Goal: Information Seeking & Learning: Understand process/instructions

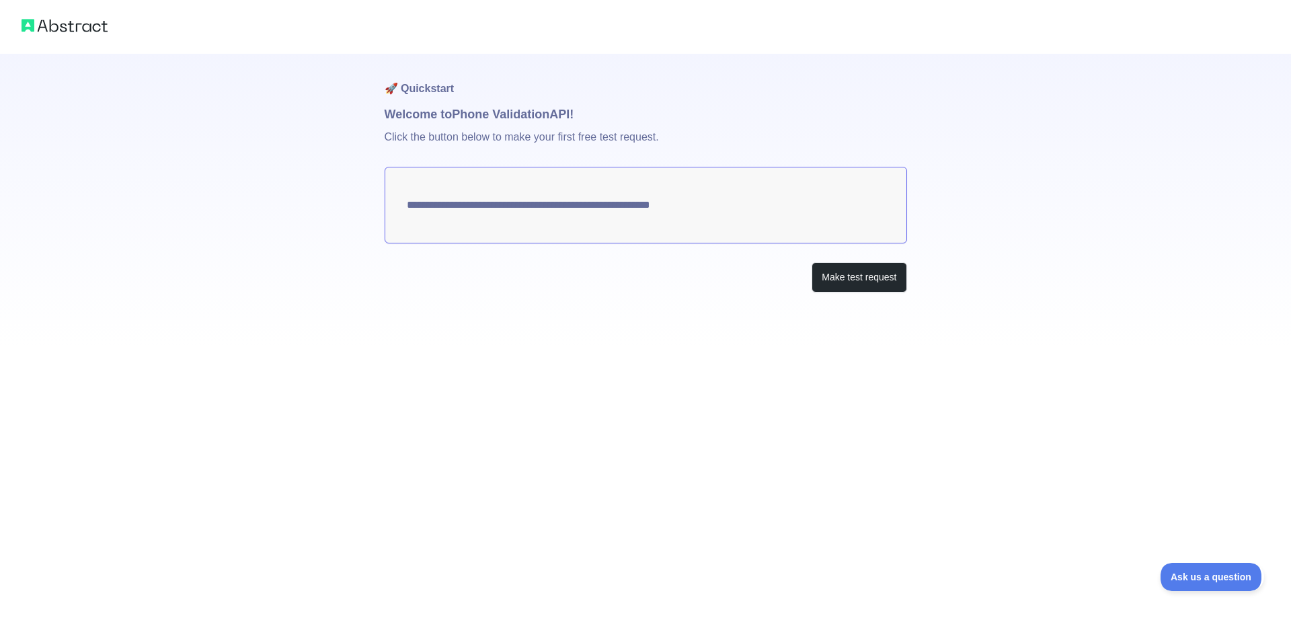
drag, startPoint x: 726, startPoint y: 204, endPoint x: 379, endPoint y: 198, distance: 346.9
click at [379, 198] on div "**********" at bounding box center [645, 173] width 1291 height 346
click at [861, 278] on button "Make test request" at bounding box center [858, 277] width 95 height 30
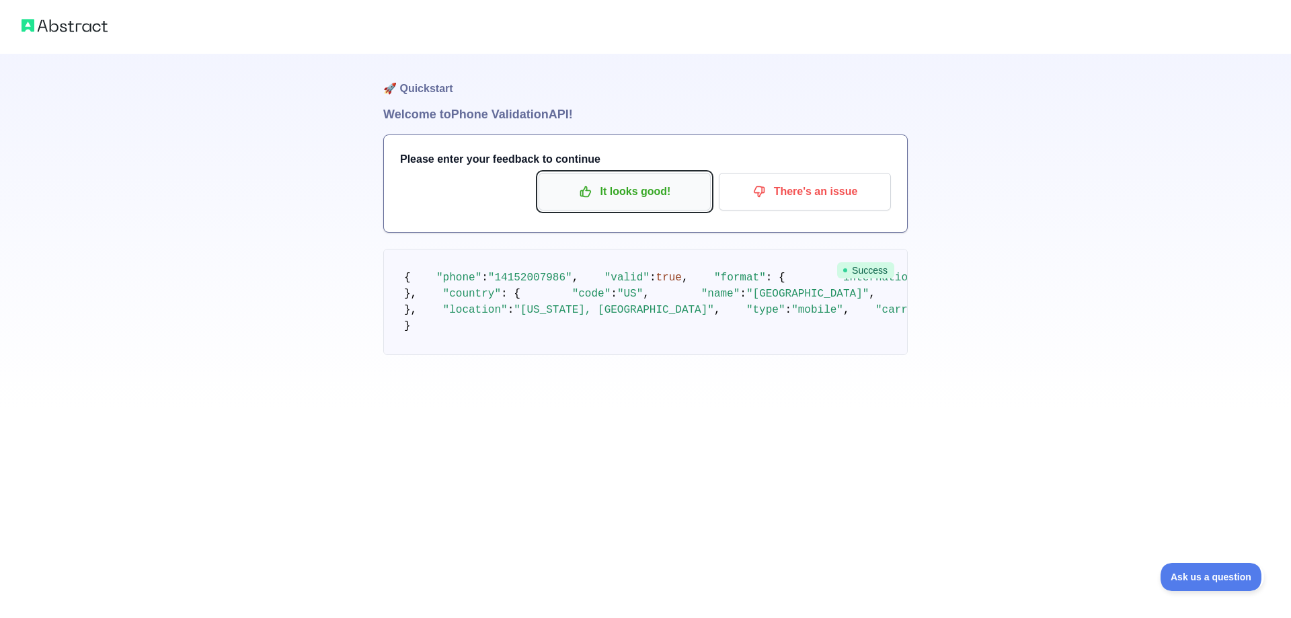
click at [676, 198] on p "It looks good!" at bounding box center [625, 191] width 152 height 23
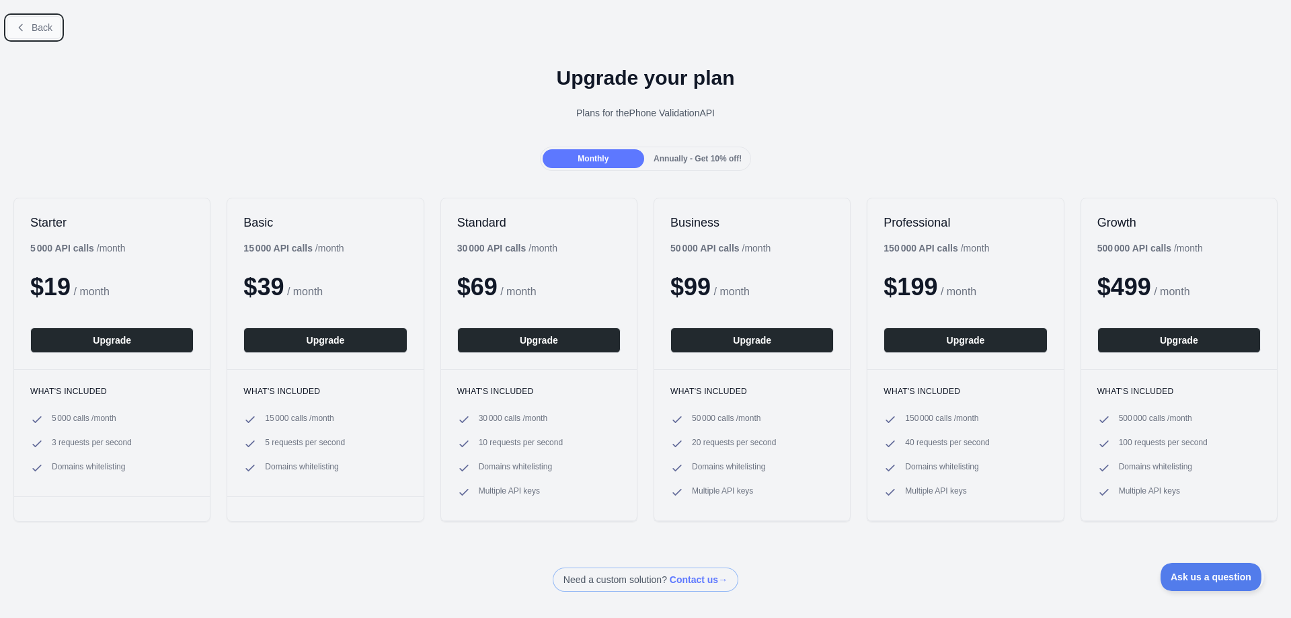
click at [13, 32] on button "Back" at bounding box center [34, 27] width 54 height 23
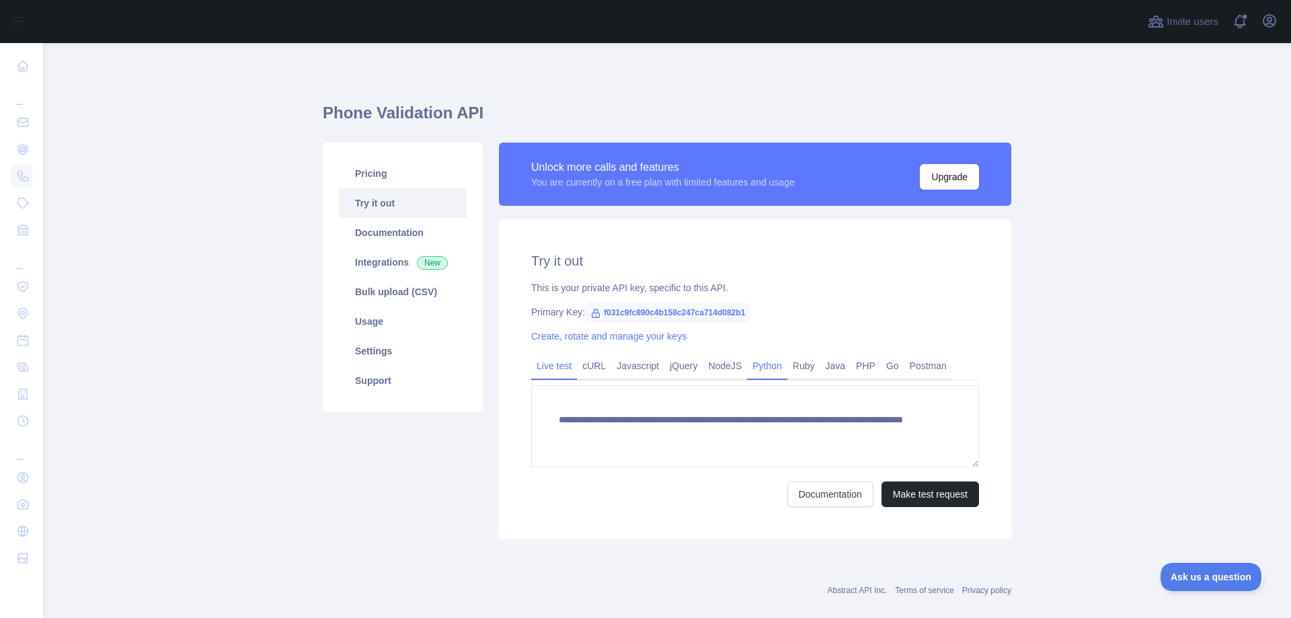
click at [747, 364] on link "Python" at bounding box center [767, 366] width 40 height 22
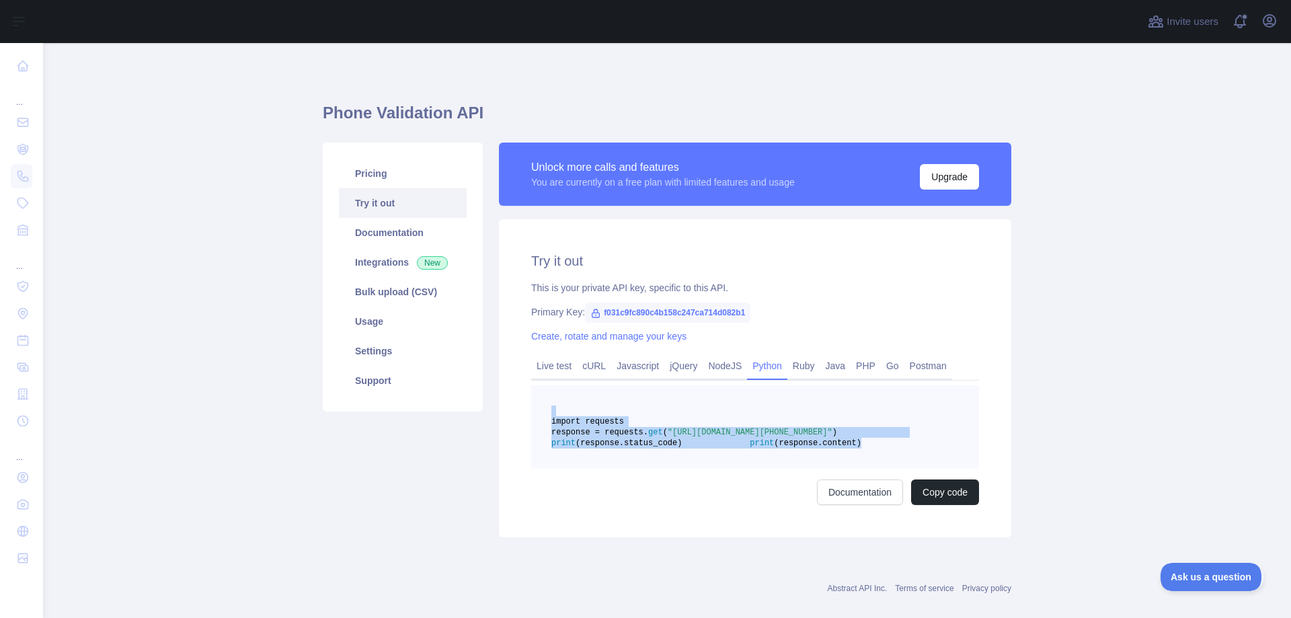
drag, startPoint x: 640, startPoint y: 413, endPoint x: 764, endPoint y: 483, distance: 142.3
click at [764, 469] on pre "import requests response = requests. get ( "[URL][DOMAIN_NAME][PHONE_NUMBER]" )…" at bounding box center [755, 426] width 448 height 83
copy code "import requests response = requests. get ( "[URL][DOMAIN_NAME][PHONE_NUMBER]" )…"
